Goal: Information Seeking & Learning: Learn about a topic

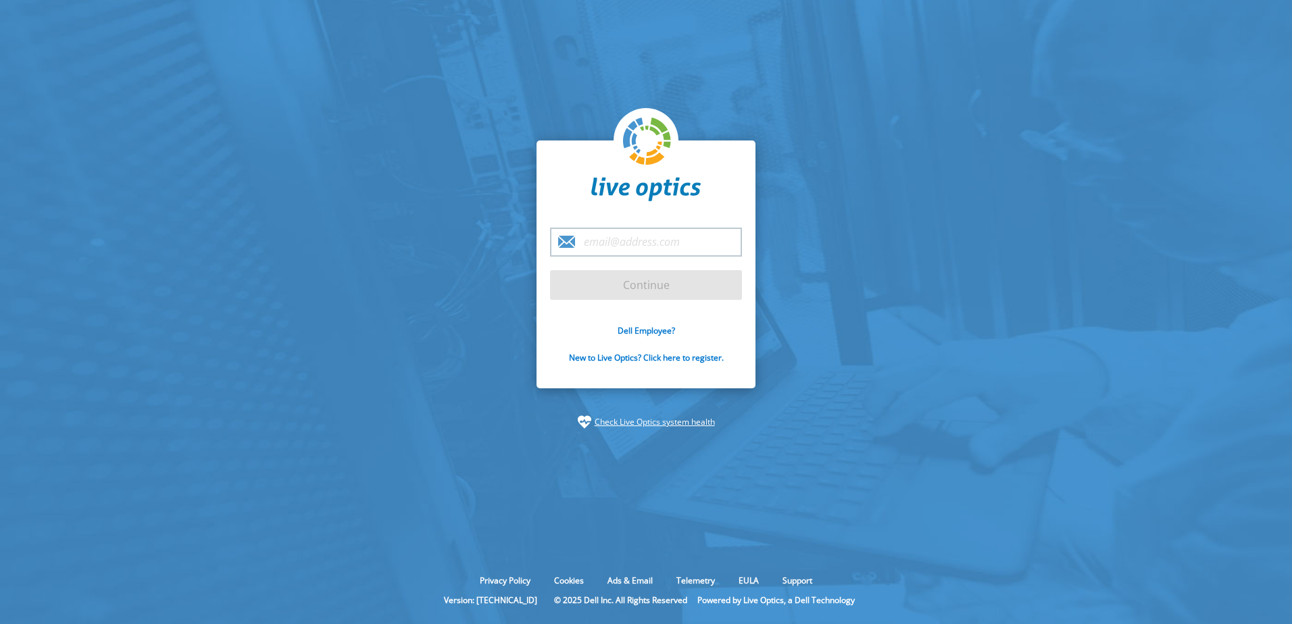
click at [621, 241] on input "email" at bounding box center [646, 242] width 192 height 29
type input "[EMAIL_ADDRESS][DOMAIN_NAME]"
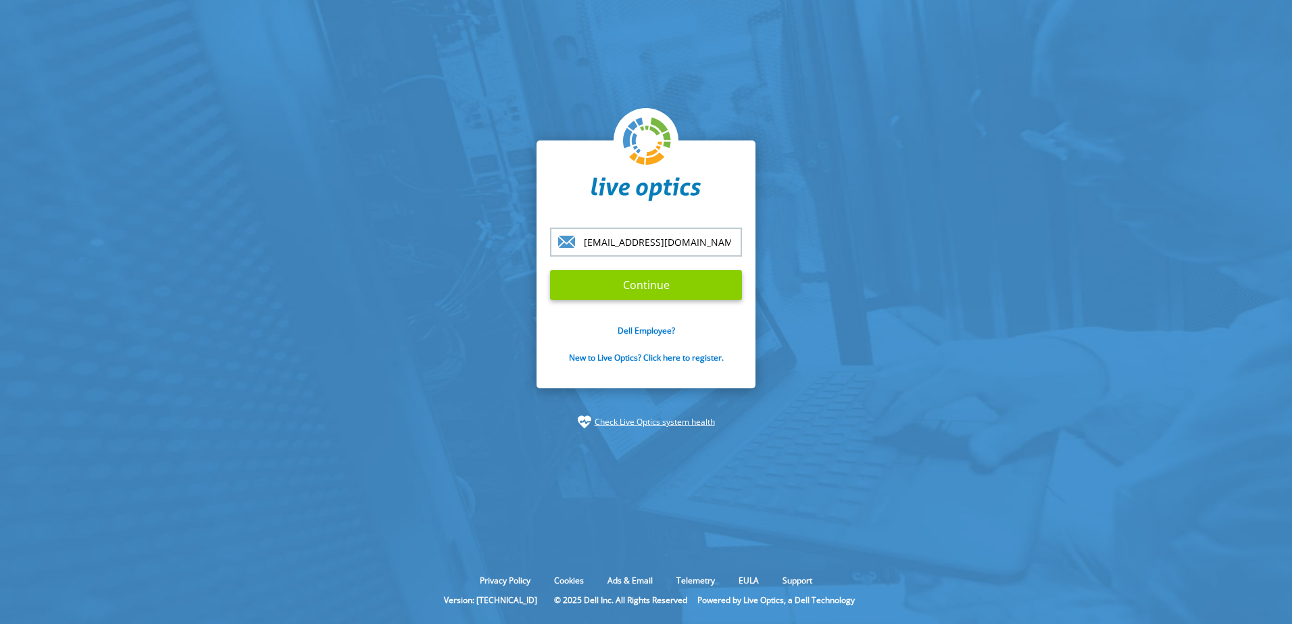
click at [613, 286] on input "Continue" at bounding box center [646, 285] width 192 height 30
click at [666, 281] on input "Continue" at bounding box center [646, 285] width 192 height 30
click at [661, 286] on input "Continue" at bounding box center [646, 285] width 192 height 30
click at [701, 240] on input "[EMAIL_ADDRESS][DOMAIN_NAME]" at bounding box center [646, 242] width 192 height 29
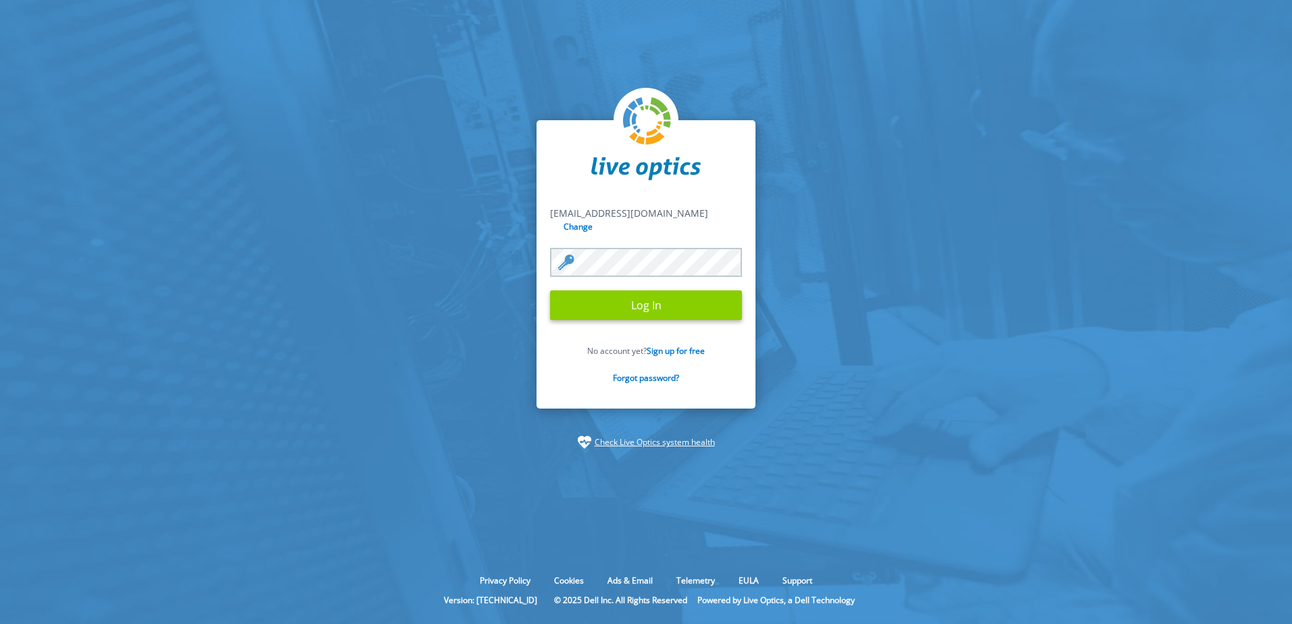
click at [671, 291] on input "Log In" at bounding box center [646, 306] width 192 height 30
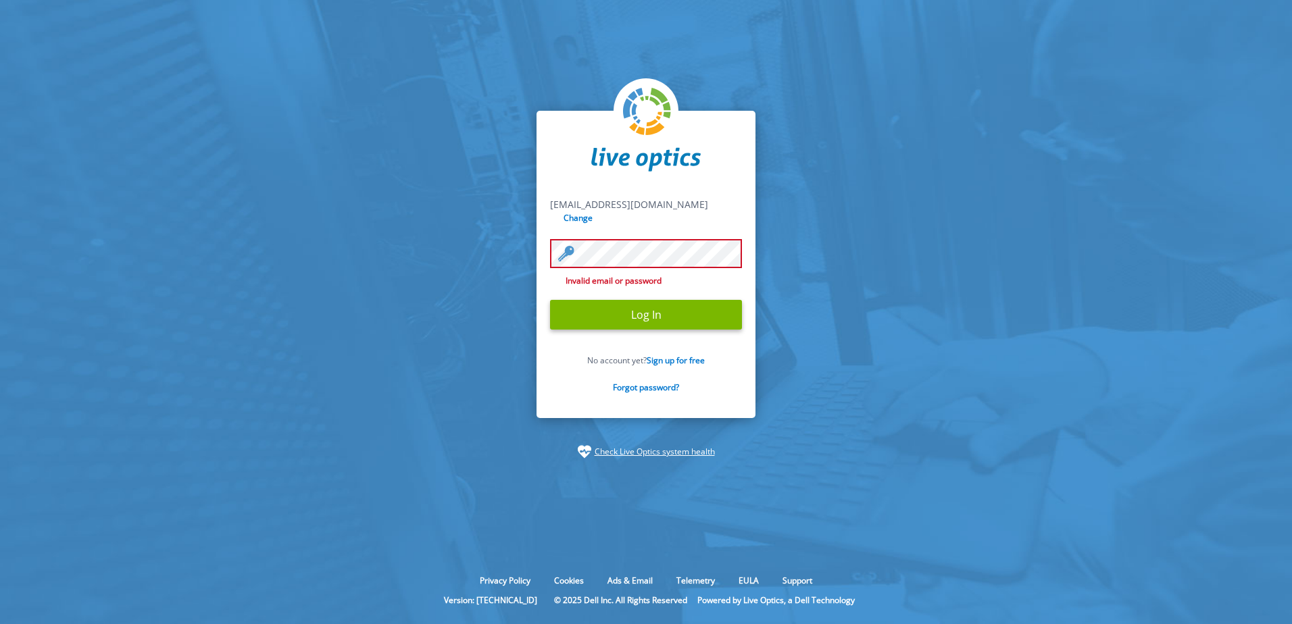
click at [550, 300] on input "Log In" at bounding box center [646, 315] width 192 height 30
click at [622, 304] on input "Log In" at bounding box center [646, 315] width 192 height 30
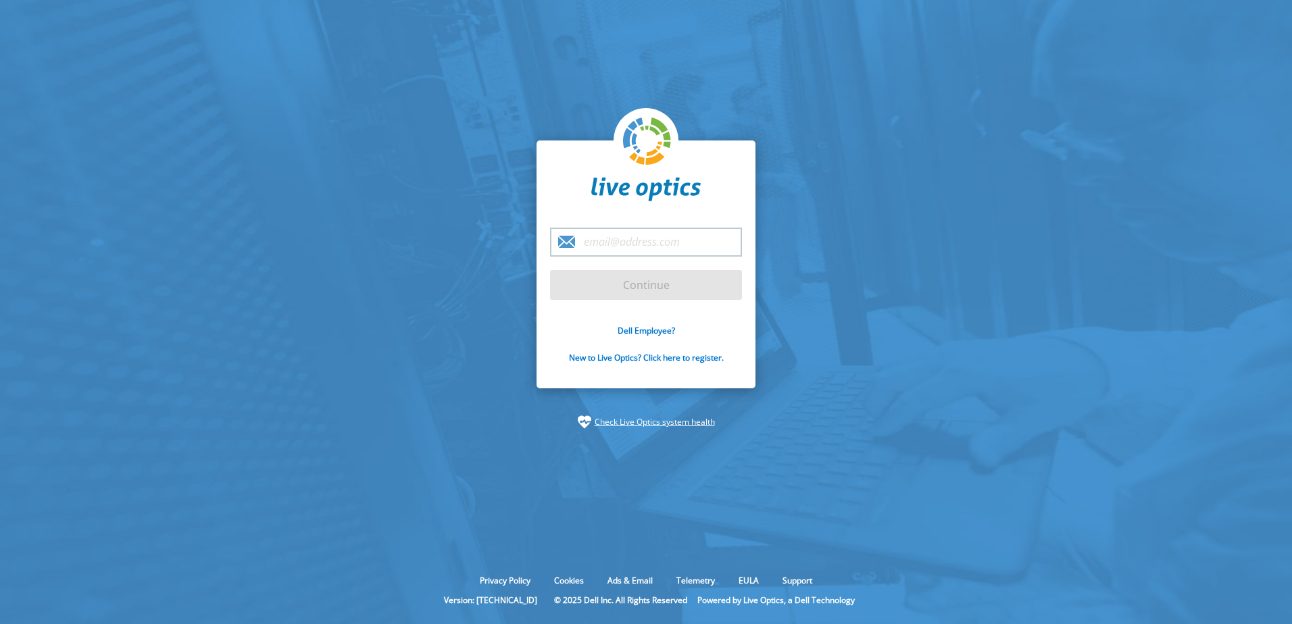
click at [647, 233] on input "email" at bounding box center [646, 242] width 192 height 29
type input "[EMAIL_ADDRESS][DOMAIN_NAME]"
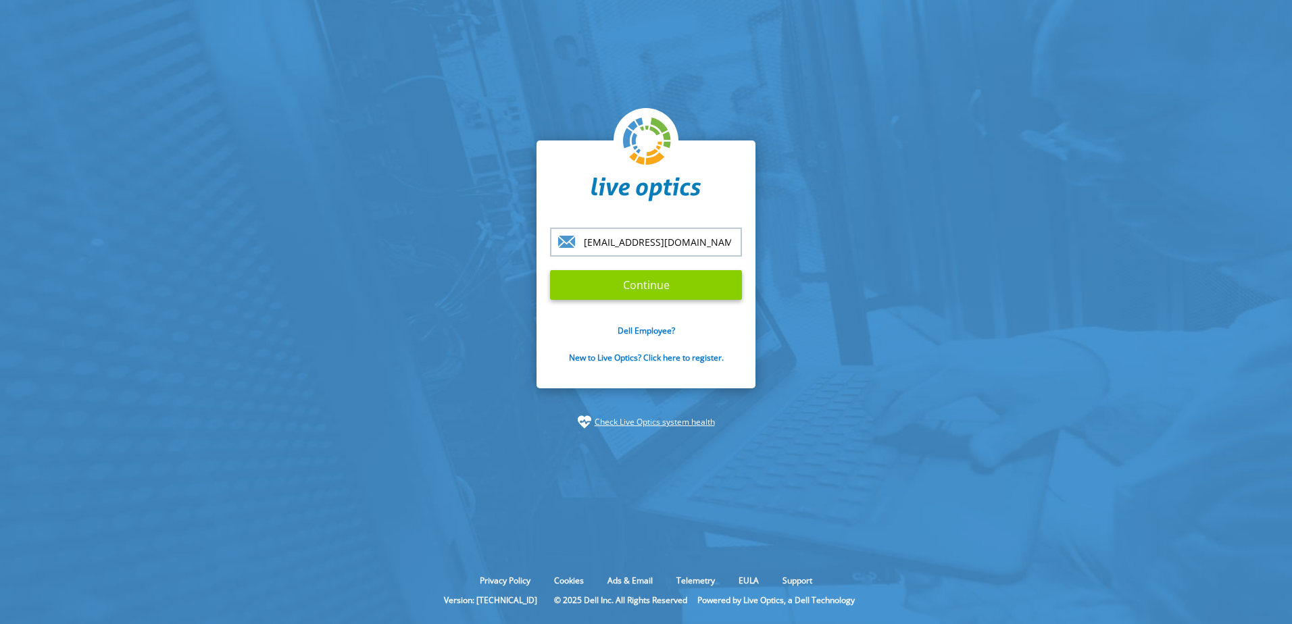
click at [650, 284] on input "Continue" at bounding box center [646, 285] width 192 height 30
click at [696, 234] on input "[EMAIL_ADDRESS][DOMAIN_NAME]" at bounding box center [646, 242] width 192 height 29
click at [903, 222] on section "ts.then@taikogroup.net Continue Dell Employee? New to Live Optics? Click here t…" at bounding box center [646, 285] width 1292 height 570
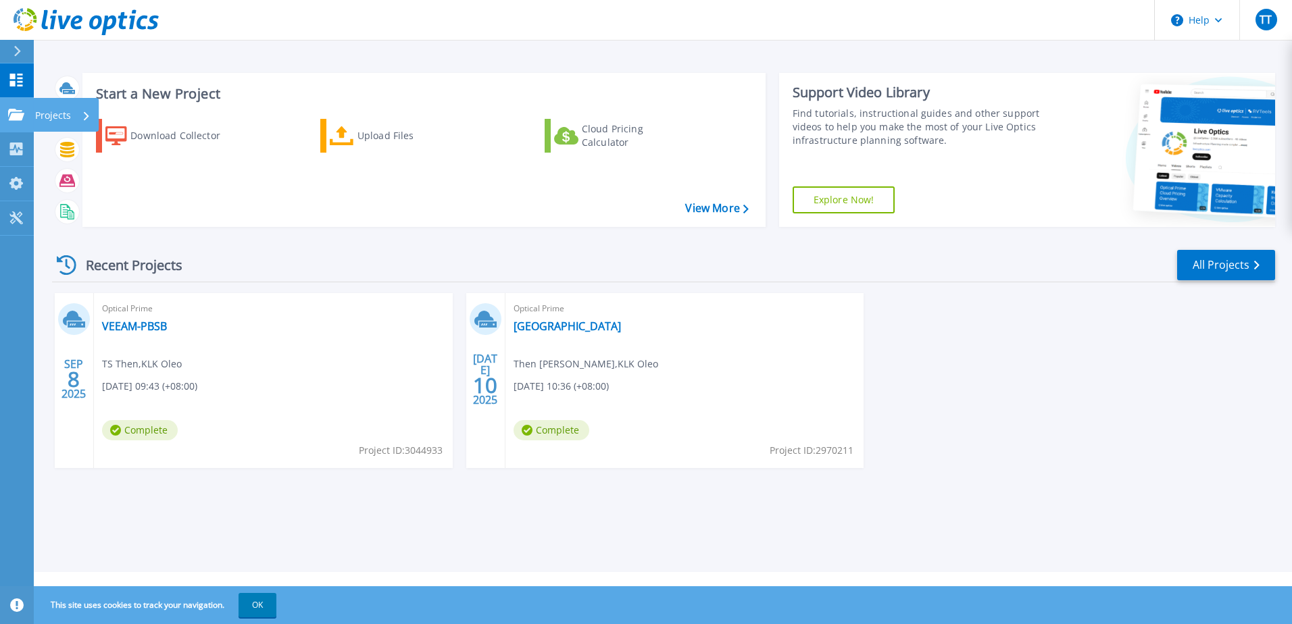
click at [19, 111] on icon at bounding box center [16, 114] width 16 height 11
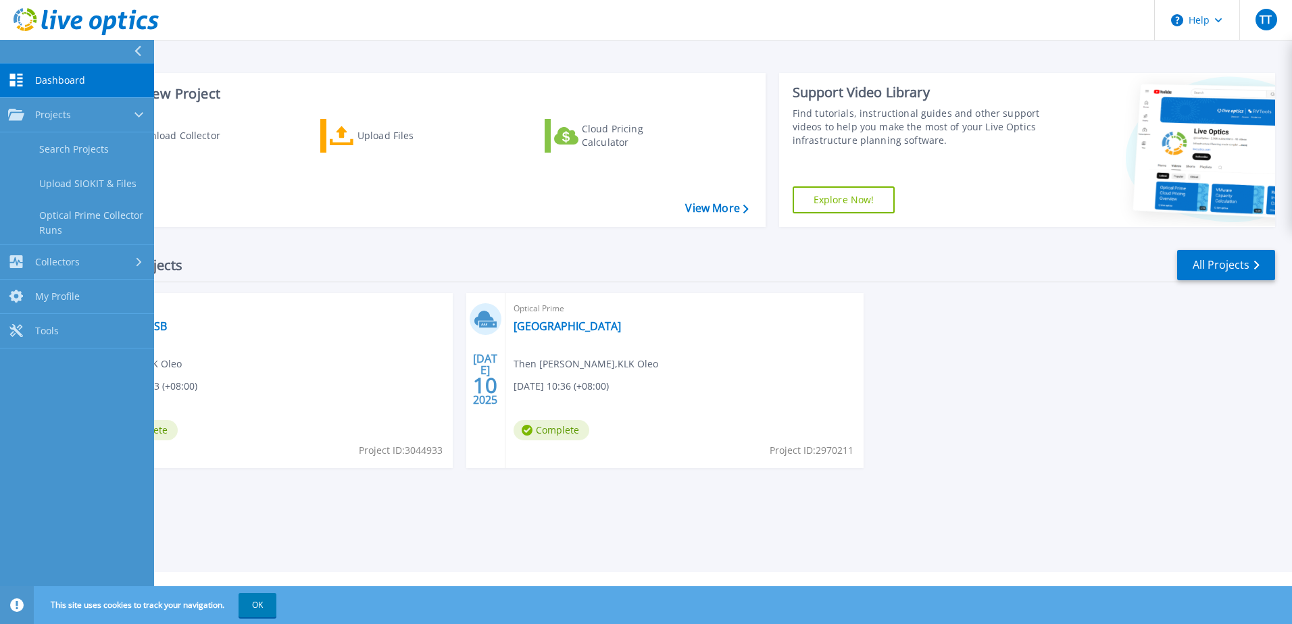
click at [329, 224] on div "Start a New Project Download Collector Upload Files Cloud Pricing Calculator Vi…" at bounding box center [423, 150] width 683 height 154
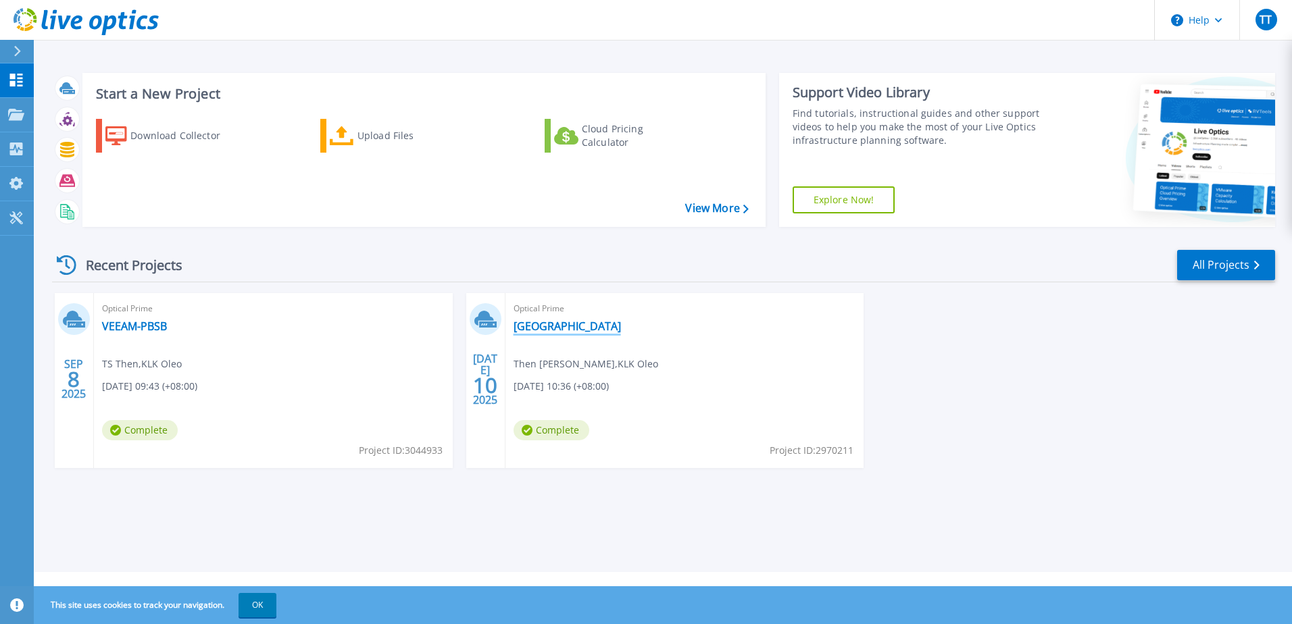
click at [559, 328] on link "[GEOGRAPHIC_DATA]" at bounding box center [567, 327] width 107 height 14
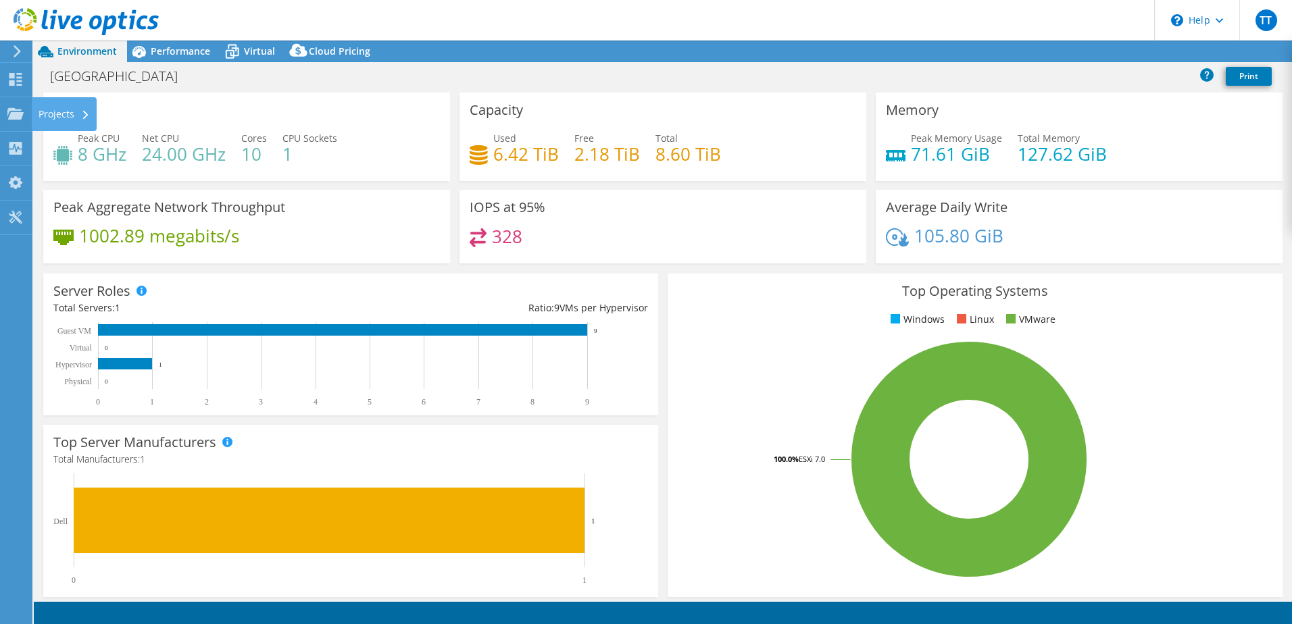
select select "Singapore"
select select "USD"
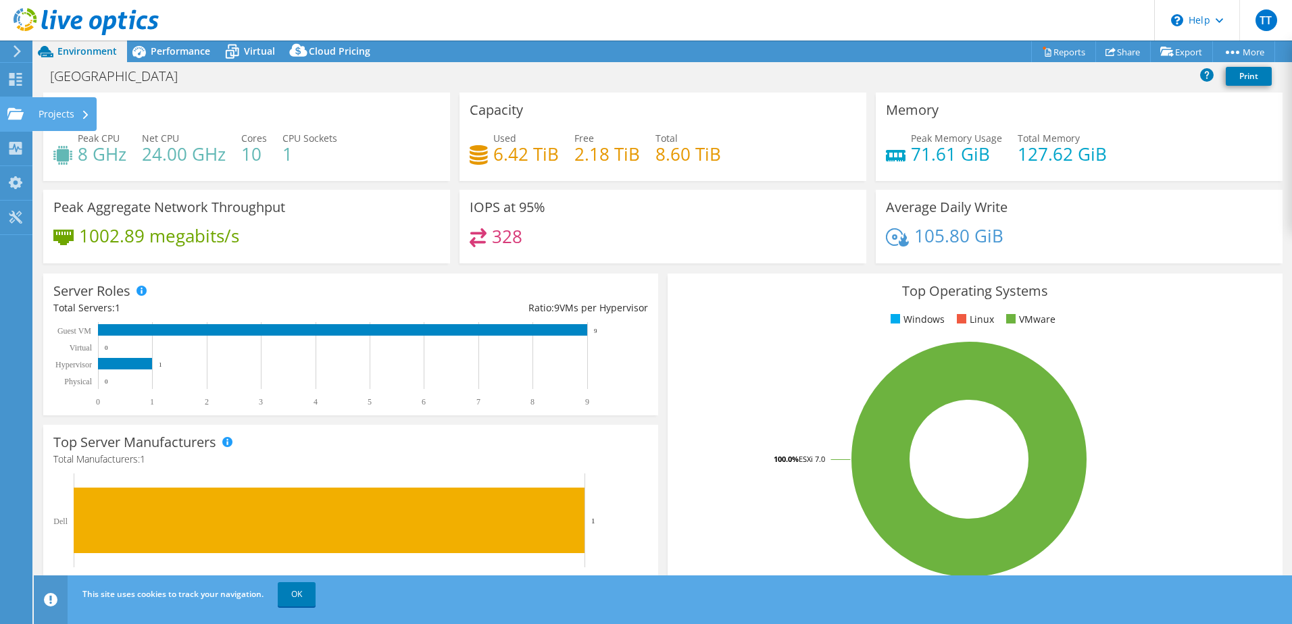
click at [38, 114] on div "Projects" at bounding box center [64, 114] width 65 height 34
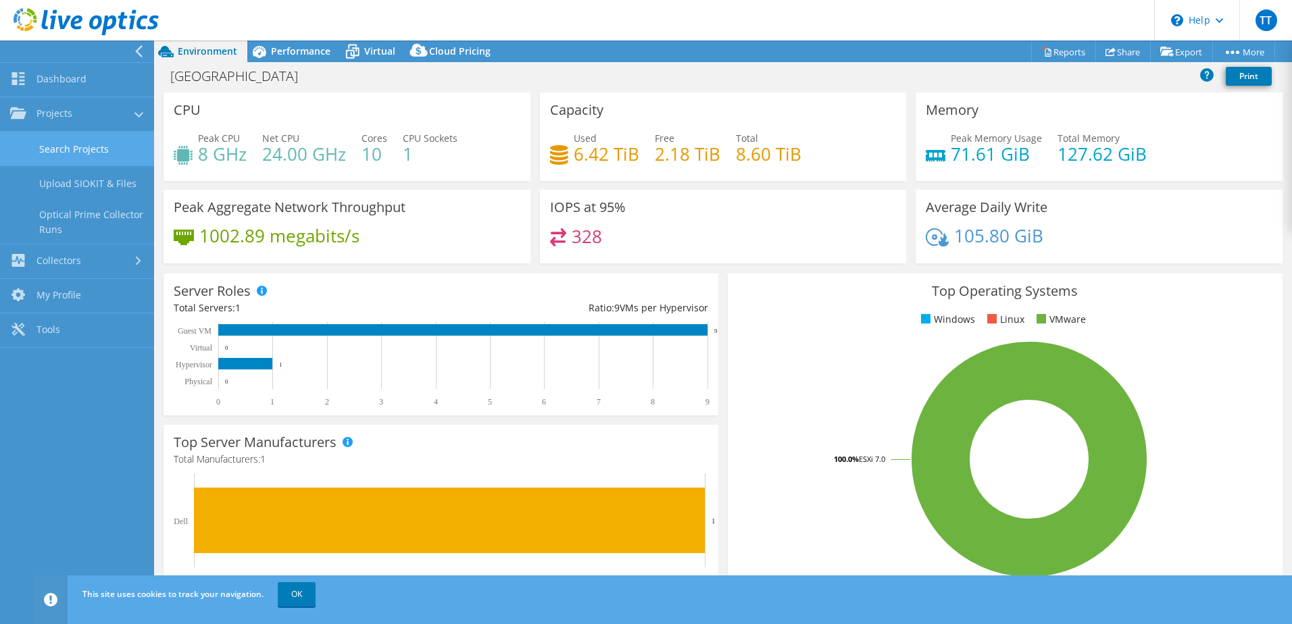
click at [99, 142] on link "Search Projects" at bounding box center [77, 149] width 154 height 34
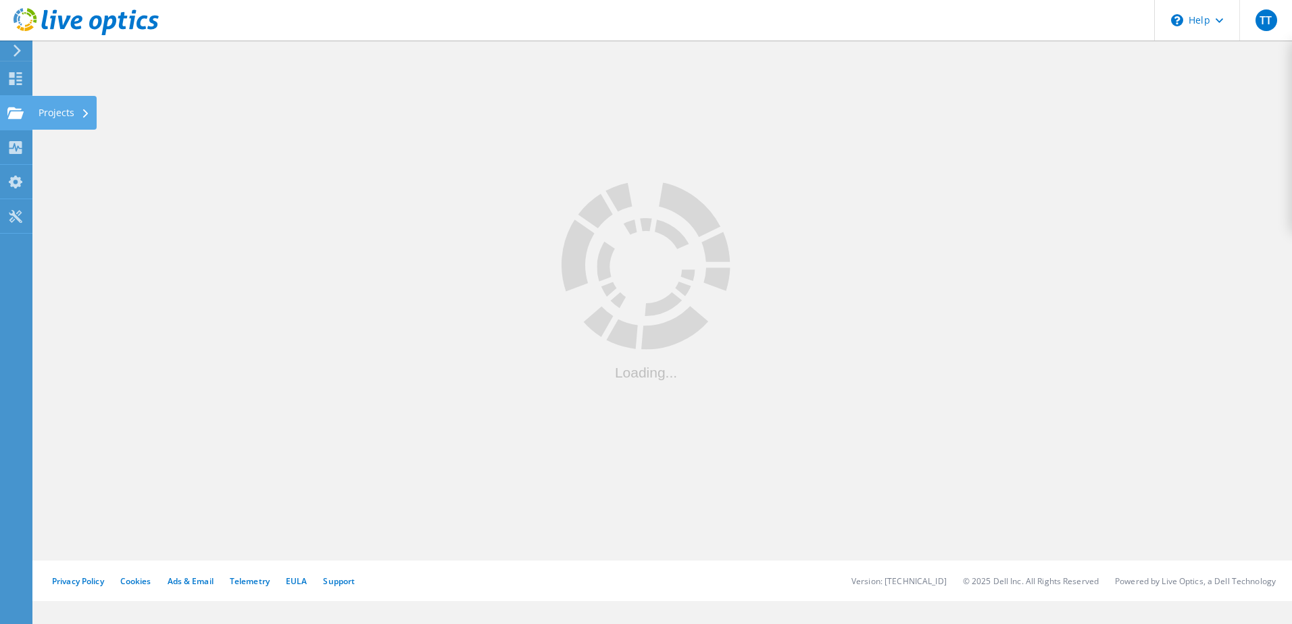
click at [63, 120] on div "Projects" at bounding box center [64, 113] width 65 height 34
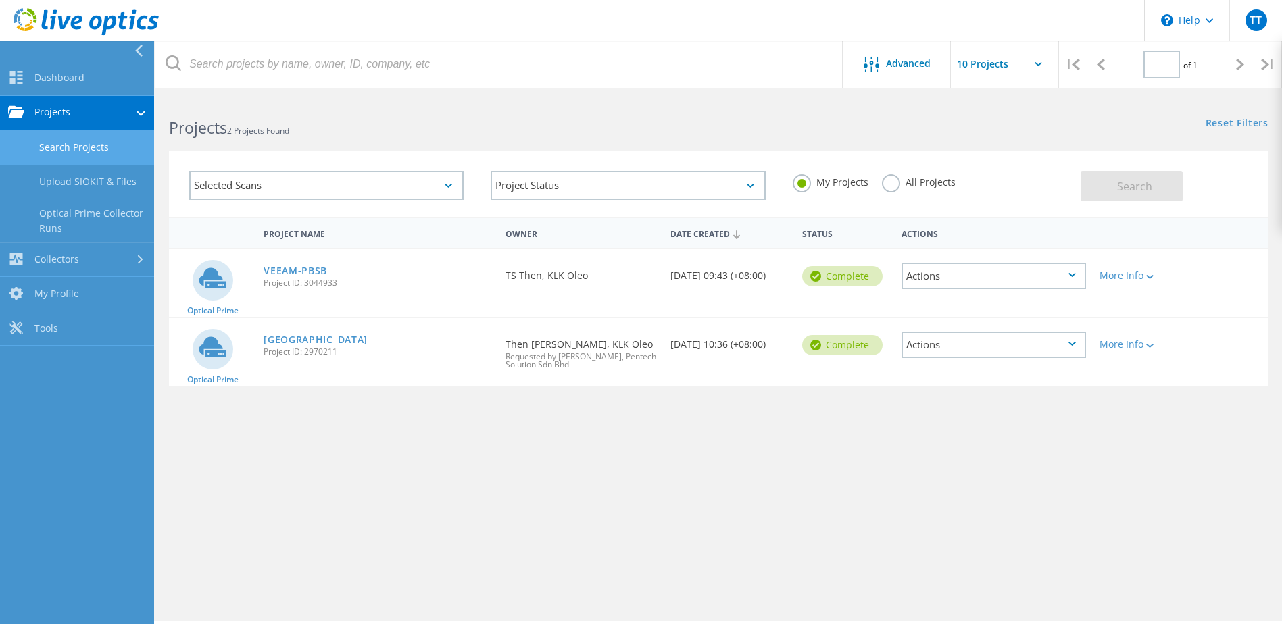
type input "1"
click at [286, 272] on link "VEEAM-PBSB" at bounding box center [296, 270] width 64 height 9
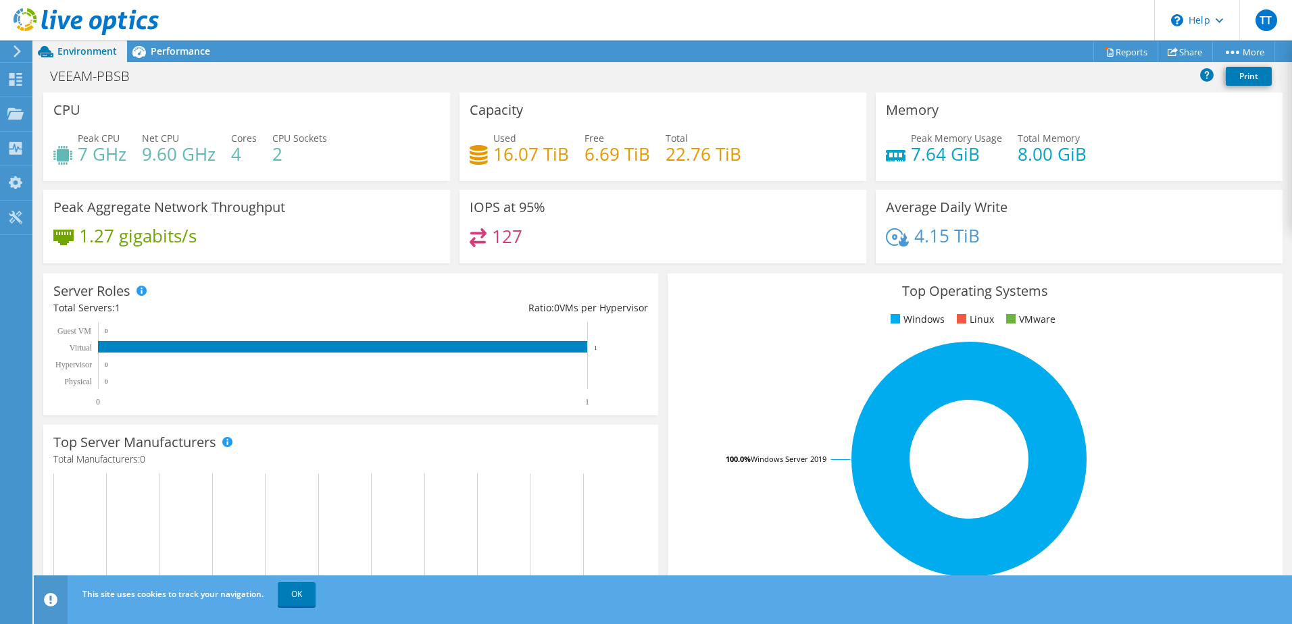
scroll to position [256, 0]
click at [492, 584] on div "This site uses cookies to track your navigation. OK" at bounding box center [688, 595] width 1218 height 38
click at [428, 386] on rect at bounding box center [344, 364] width 582 height 84
click at [321, 518] on rect at bounding box center [344, 529] width 582 height 111
click at [49, 111] on div "Projects" at bounding box center [64, 114] width 65 height 34
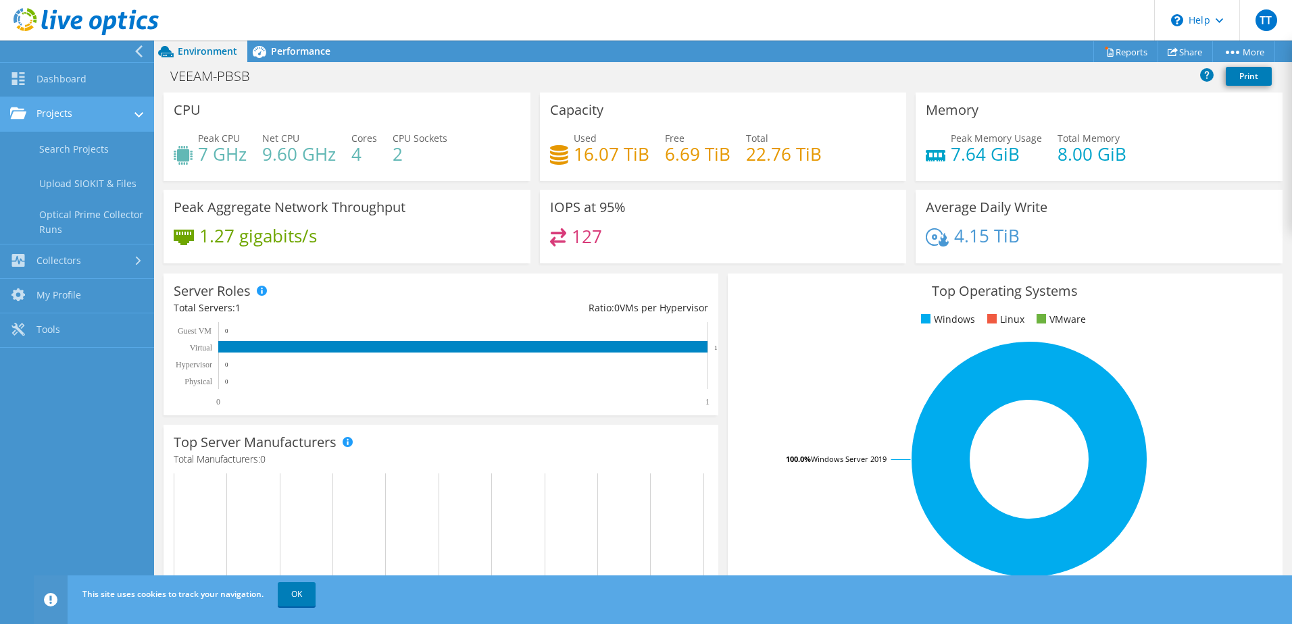
click at [107, 110] on link "Projects" at bounding box center [77, 114] width 154 height 34
click at [86, 149] on link "Search Projects" at bounding box center [77, 149] width 154 height 34
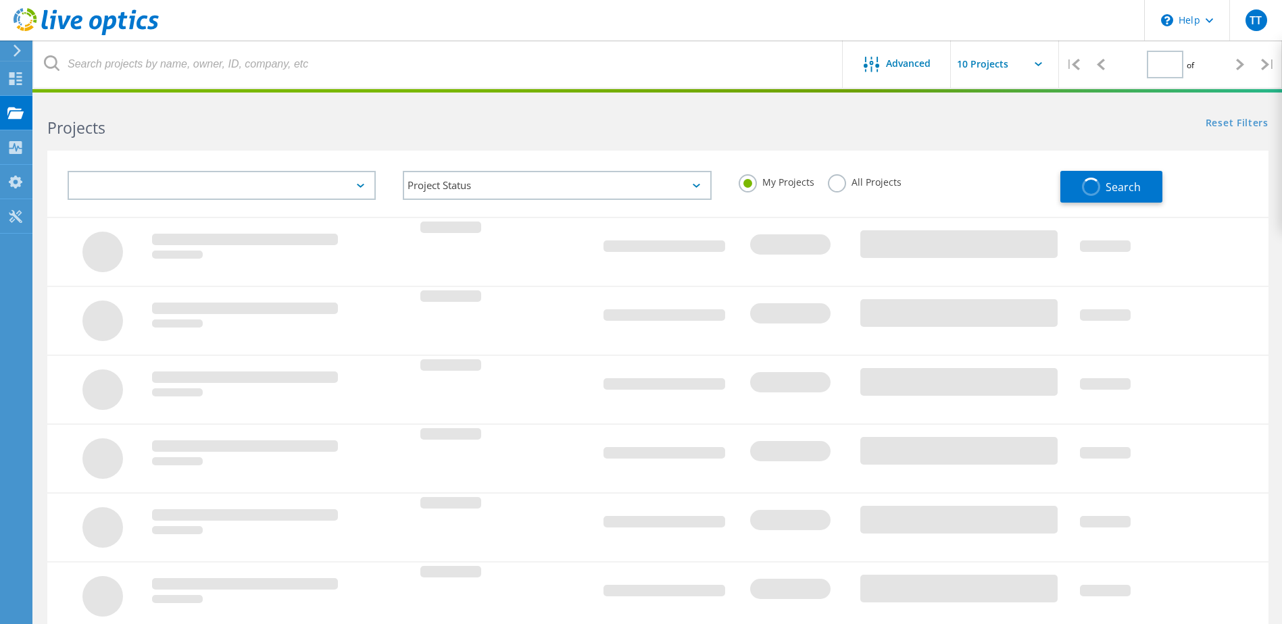
type input "1"
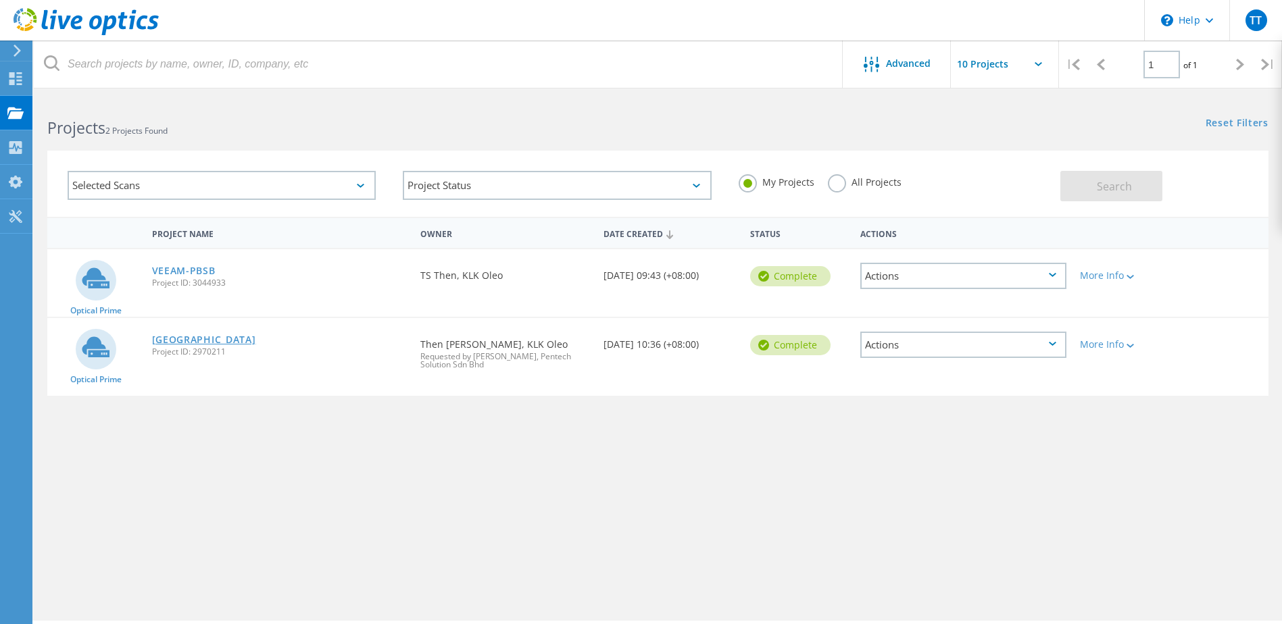
click at [212, 338] on link "[GEOGRAPHIC_DATA]" at bounding box center [204, 339] width 104 height 9
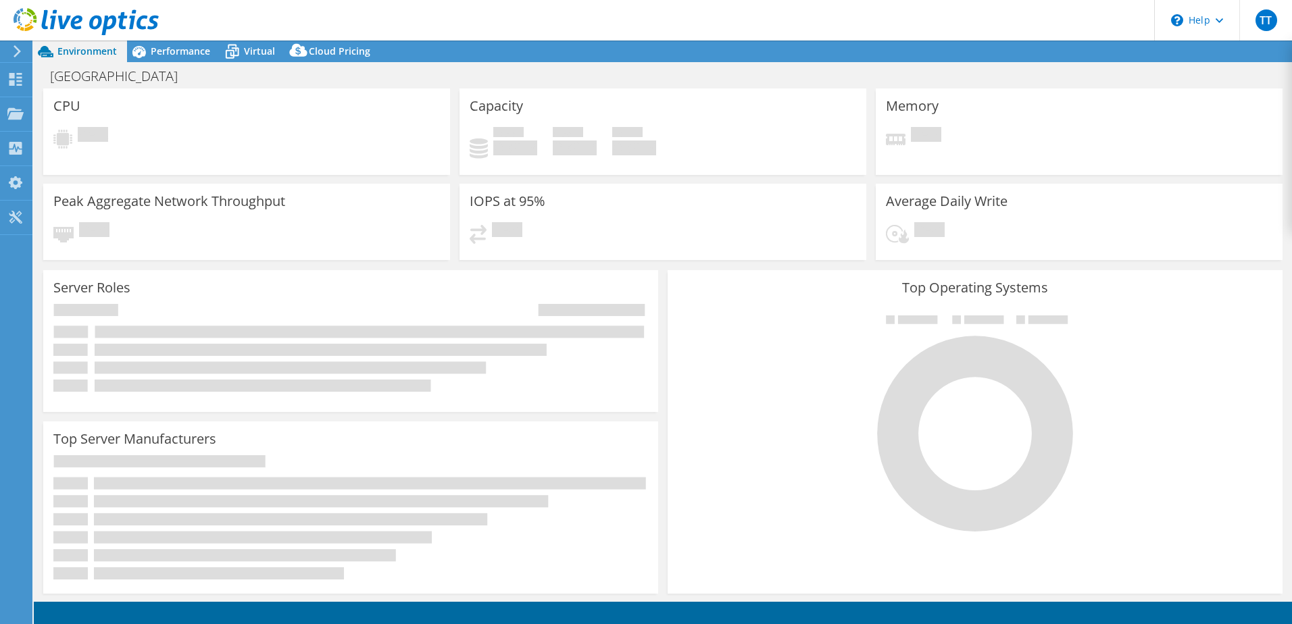
select select "Singapore"
select select "USD"
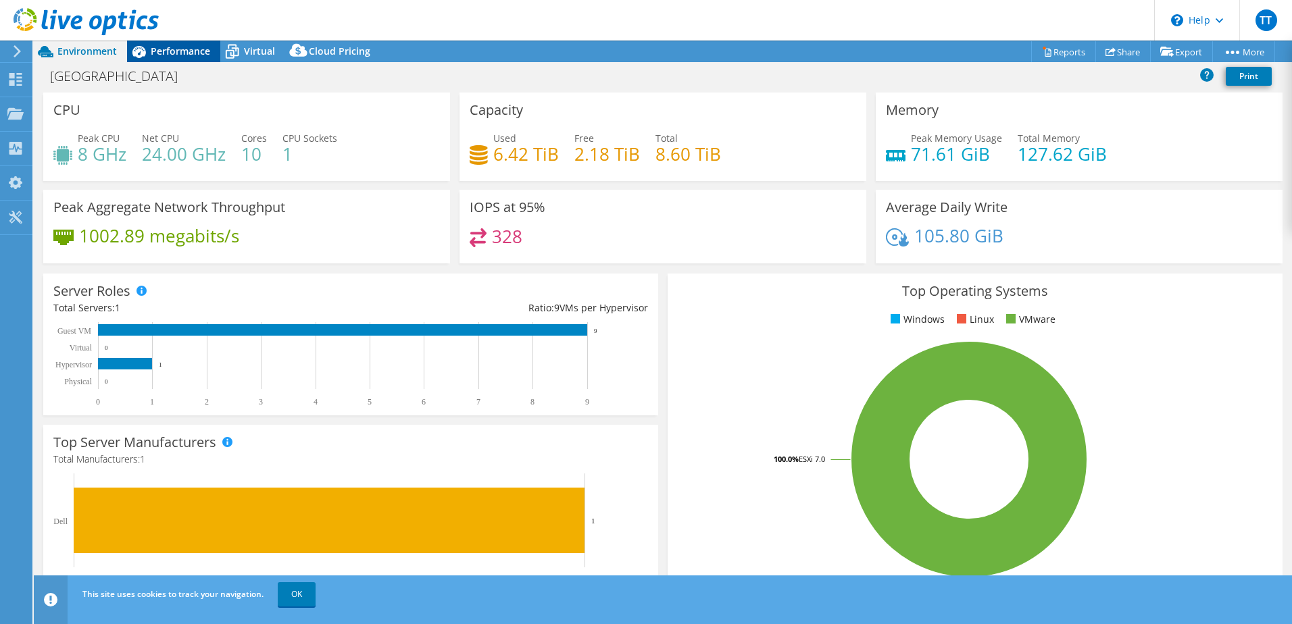
click at [168, 54] on span "Performance" at bounding box center [180, 51] width 59 height 13
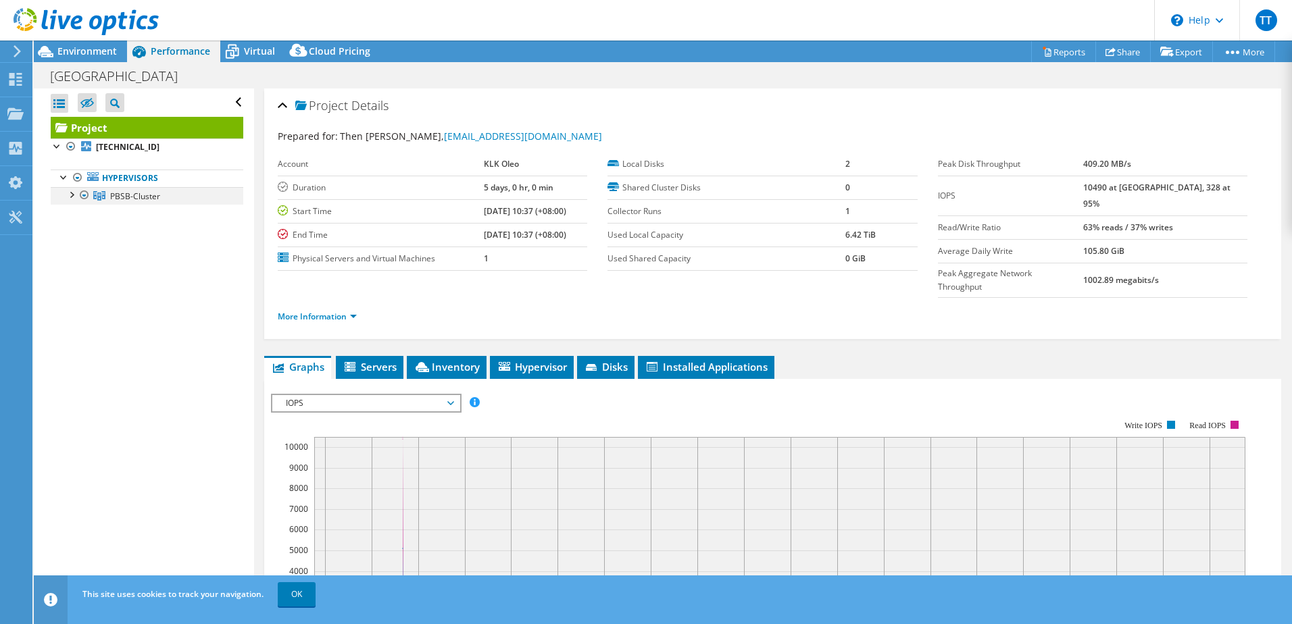
click at [72, 193] on div at bounding box center [71, 194] width 14 height 14
click at [89, 52] on span "Environment" at bounding box center [86, 51] width 59 height 13
